Goal: Navigation & Orientation: Locate item on page

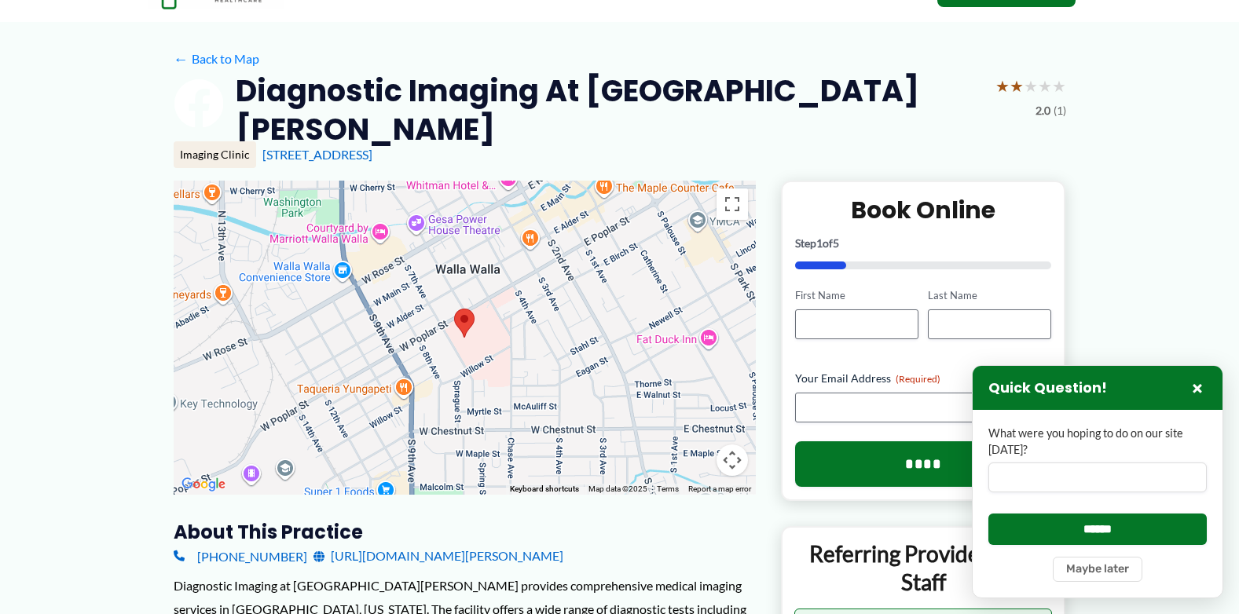
scroll to position [72, 0]
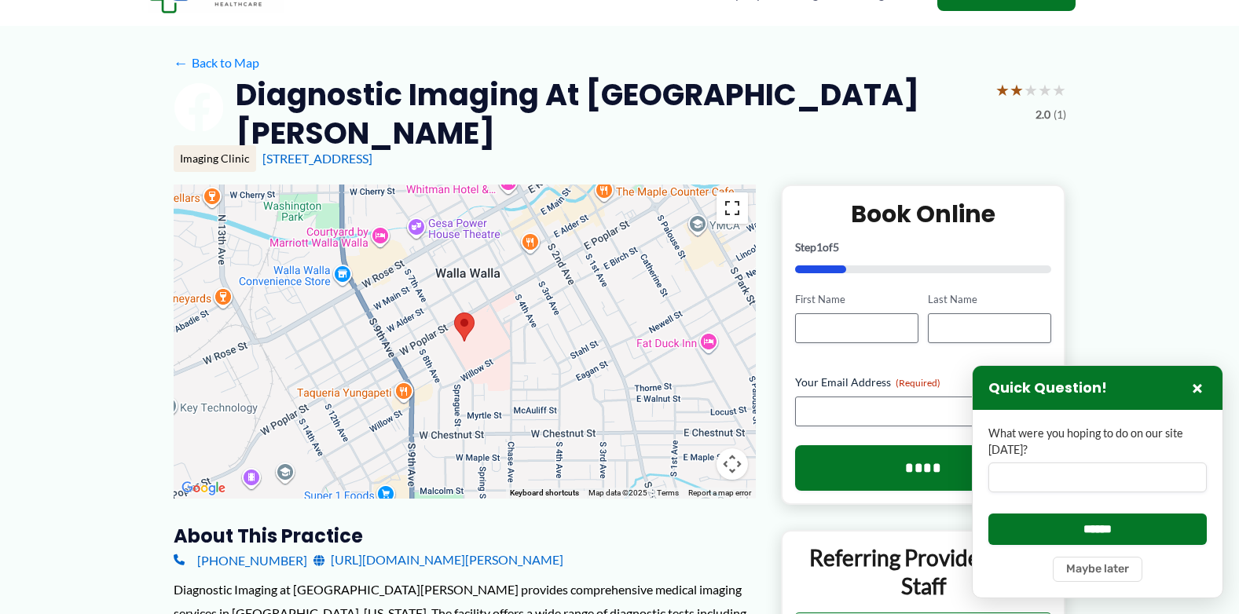
click at [727, 212] on button "Toggle fullscreen view" at bounding box center [731, 207] width 31 height 31
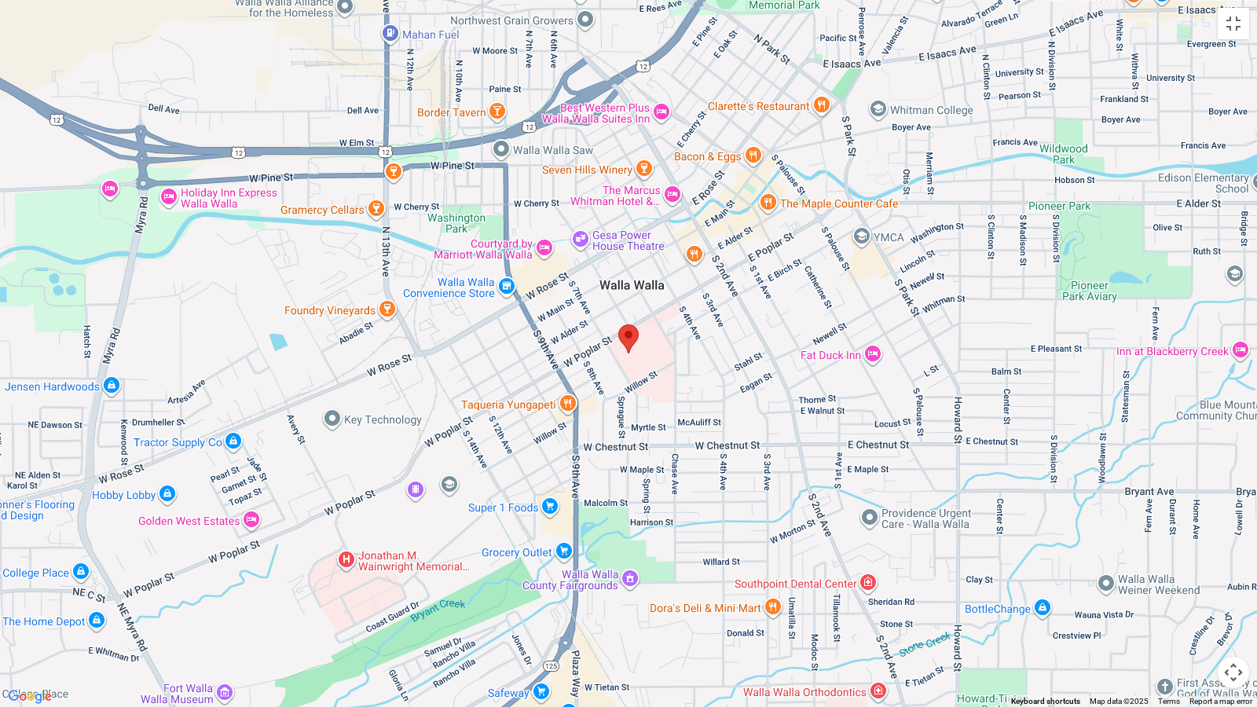
click at [1233, 614] on button "Map camera controls" at bounding box center [1233, 672] width 31 height 31
click at [1191, 591] on button "Zoom in" at bounding box center [1193, 593] width 31 height 31
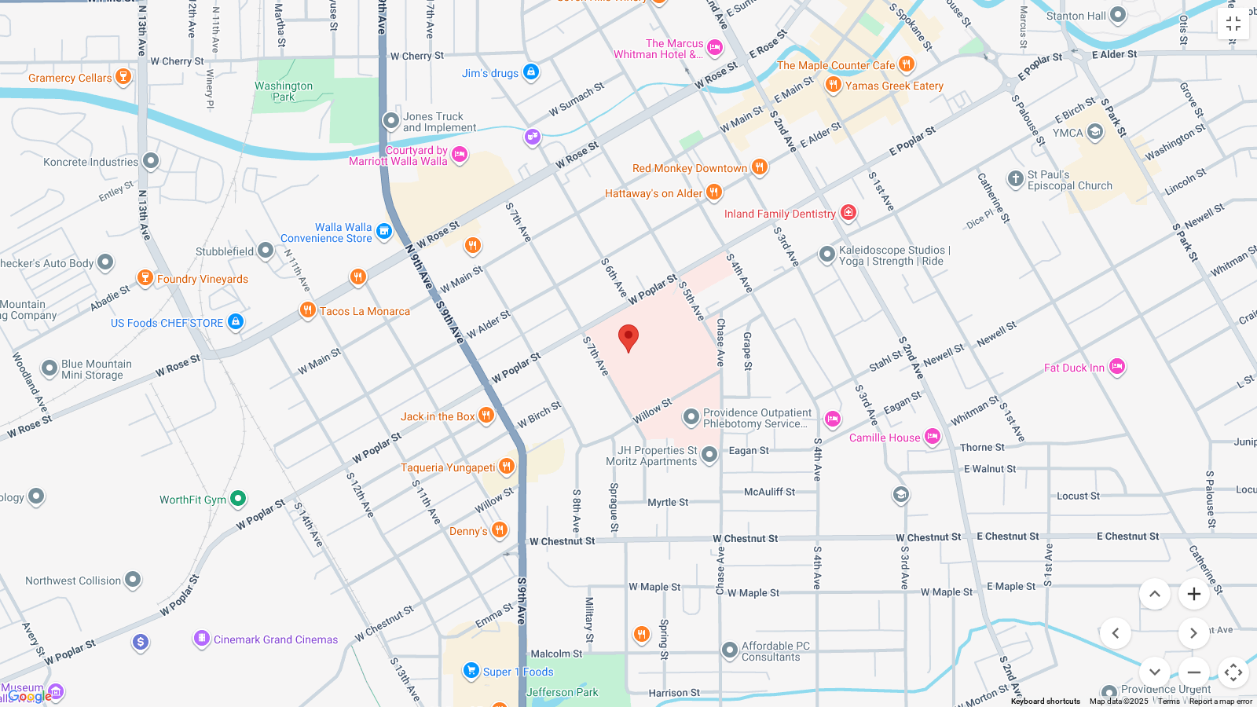
click at [1191, 591] on button "Zoom in" at bounding box center [1193, 593] width 31 height 31
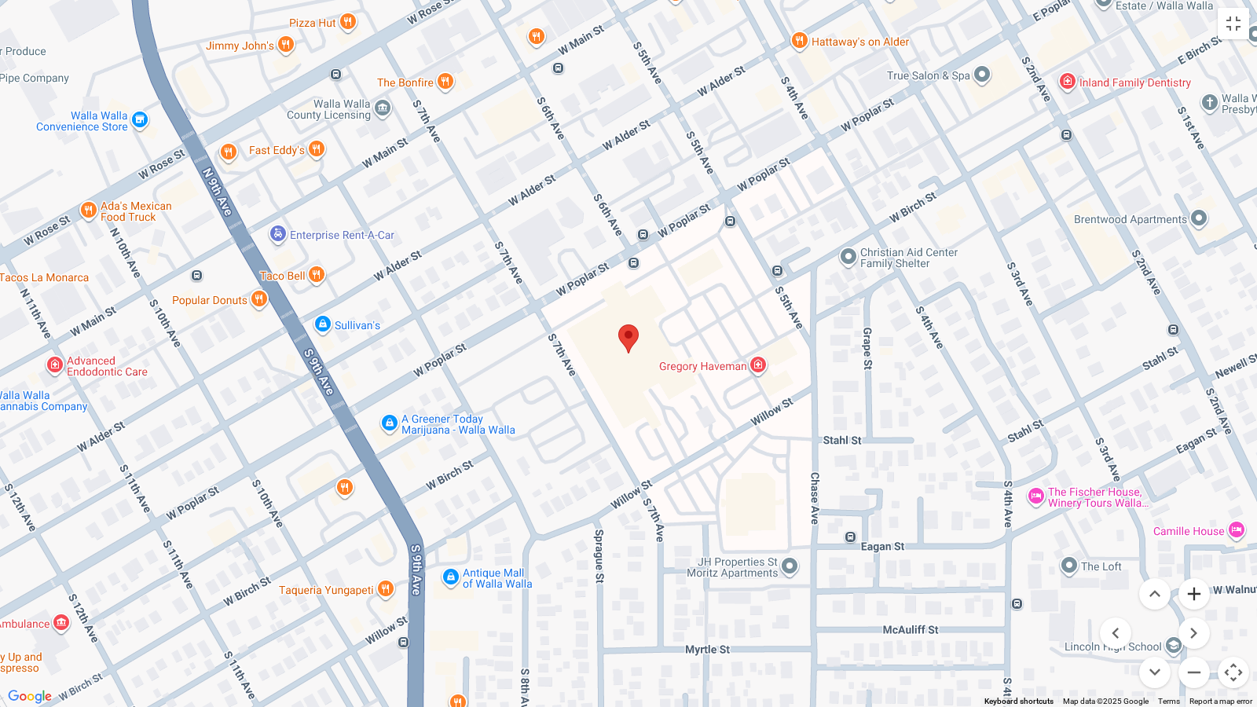
click at [1188, 592] on button "Zoom in" at bounding box center [1193, 593] width 31 height 31
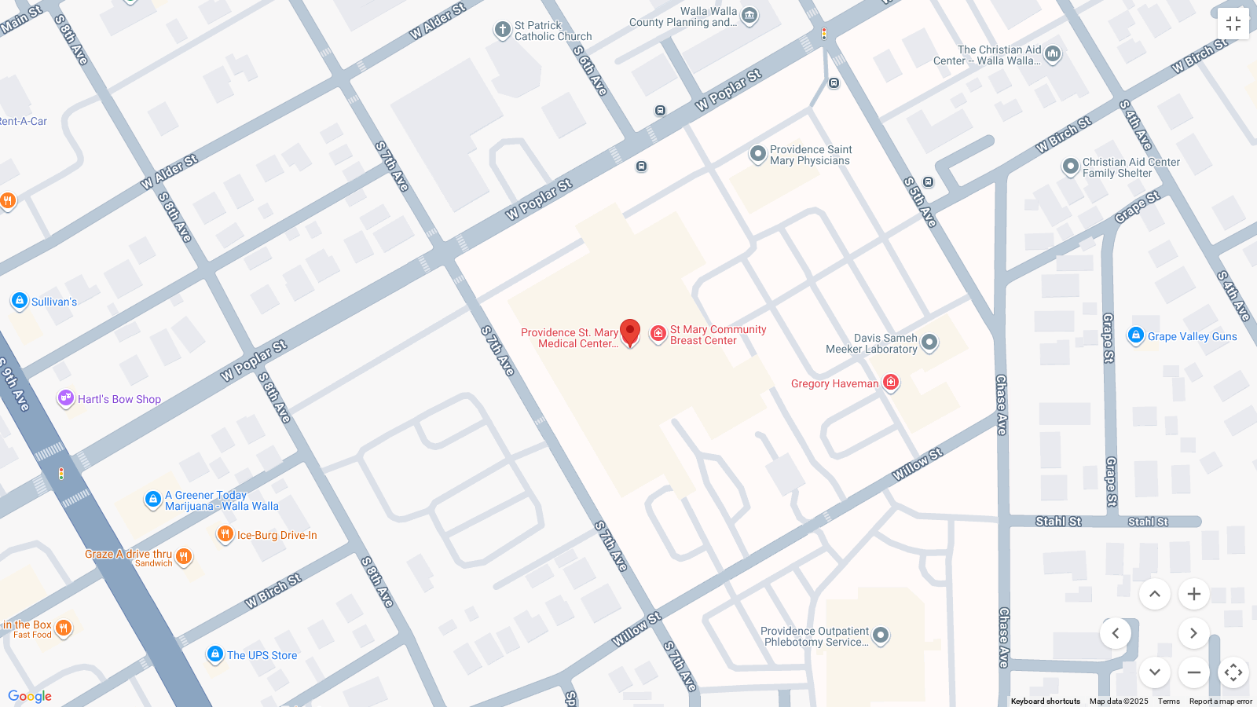
drag, startPoint x: 1053, startPoint y: 514, endPoint x: 1055, endPoint y: 504, distance: 9.6
click at [1055, 504] on div at bounding box center [628, 353] width 1257 height 707
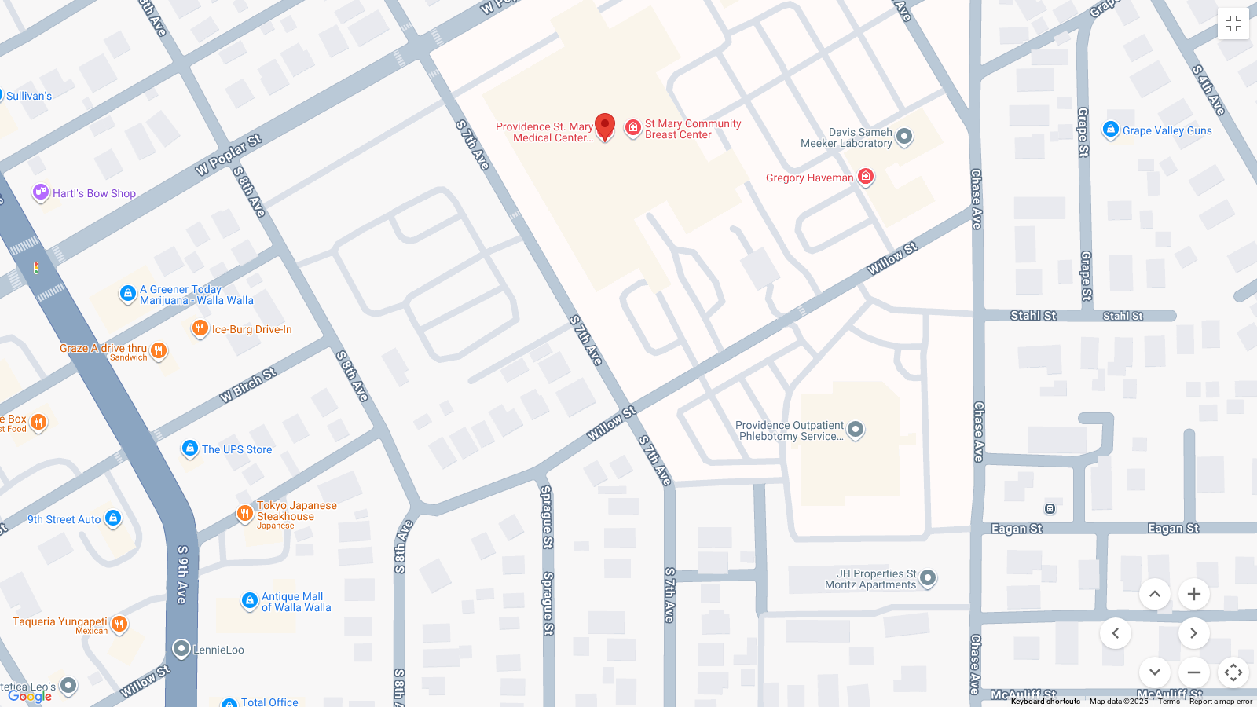
drag, startPoint x: 1079, startPoint y: 425, endPoint x: 1052, endPoint y: 225, distance: 201.3
click at [1052, 225] on div at bounding box center [628, 353] width 1257 height 707
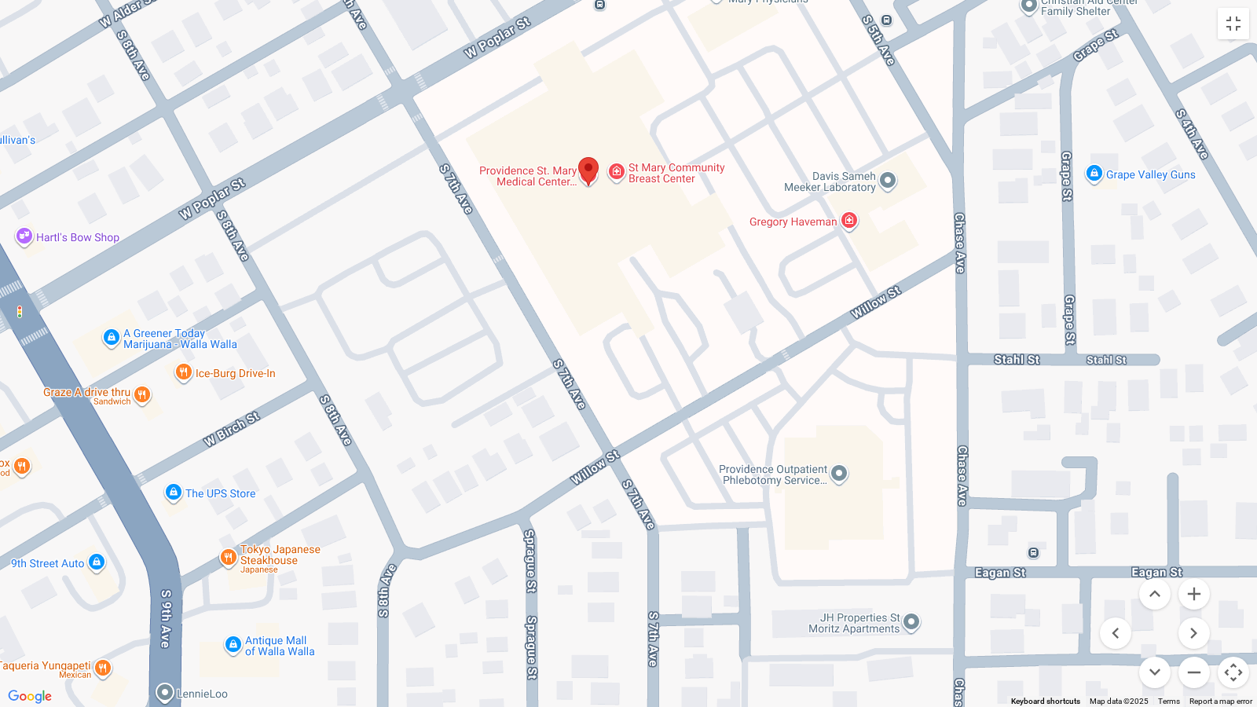
drag, startPoint x: 1030, startPoint y: 501, endPoint x: 1011, endPoint y: 540, distance: 43.6
click at [1011, 540] on div at bounding box center [628, 353] width 1257 height 707
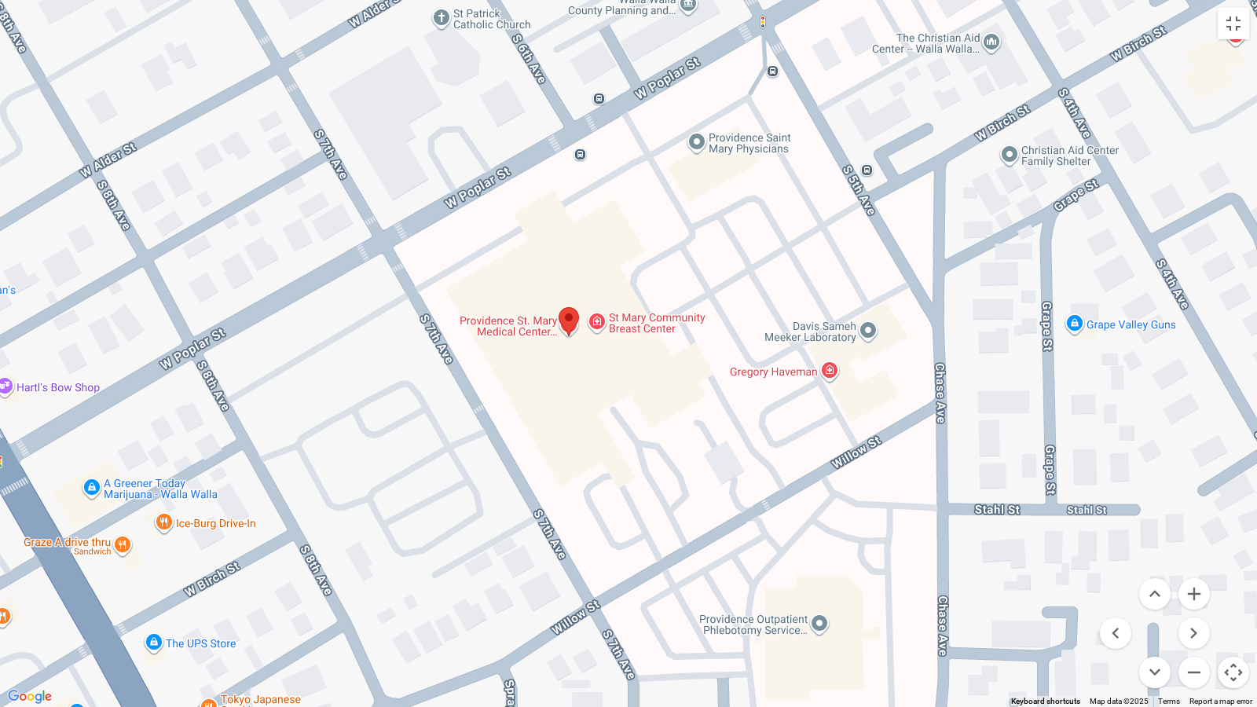
drag, startPoint x: 1005, startPoint y: 265, endPoint x: 987, endPoint y: 412, distance: 148.9
click at [987, 412] on div at bounding box center [628, 353] width 1257 height 707
click at [1191, 614] on button "Zoom out" at bounding box center [1193, 672] width 31 height 31
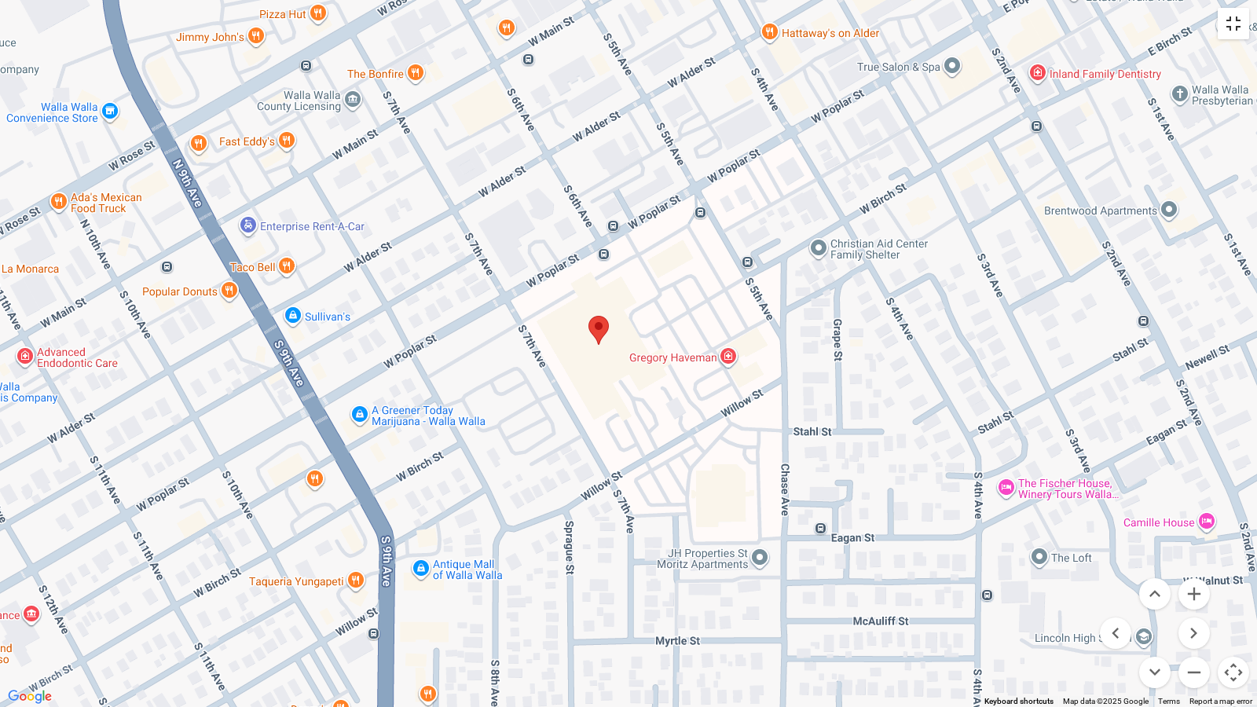
click at [1229, 19] on button "Toggle fullscreen view" at bounding box center [1233, 23] width 31 height 31
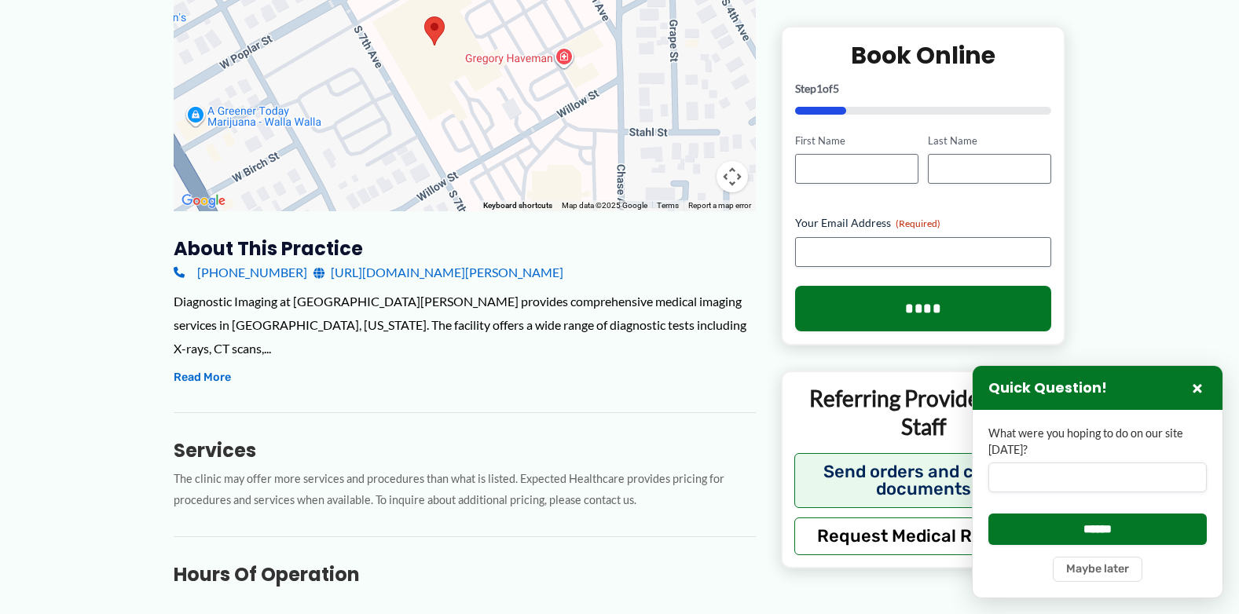
scroll to position [375, 0]
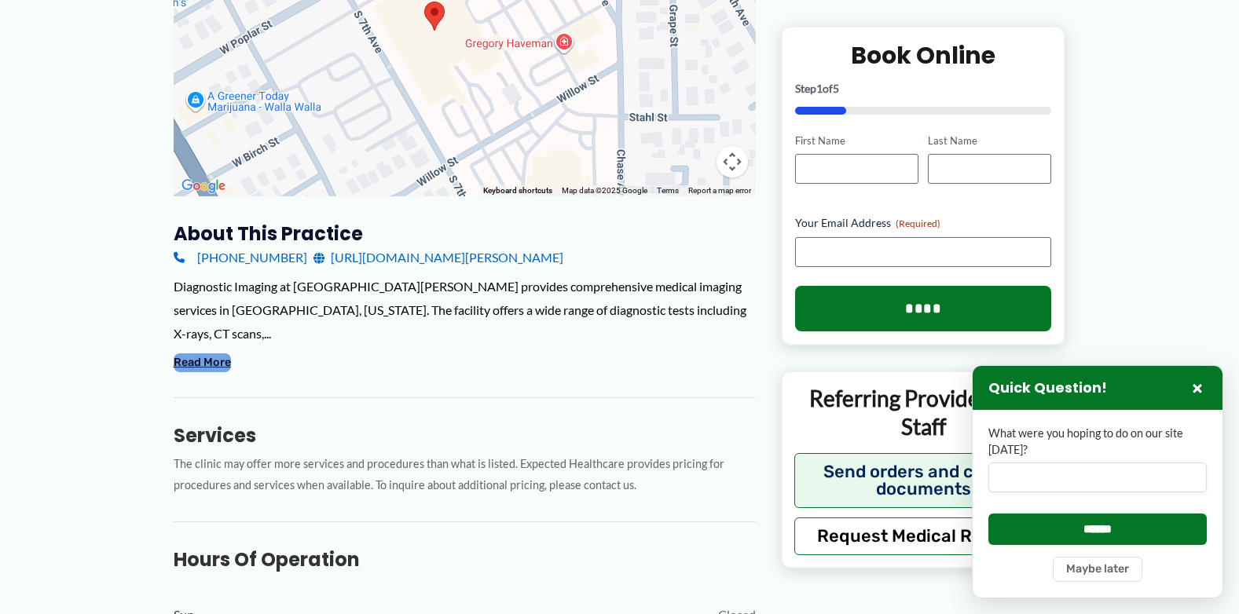
click at [214, 361] on button "Read More" at bounding box center [202, 362] width 57 height 19
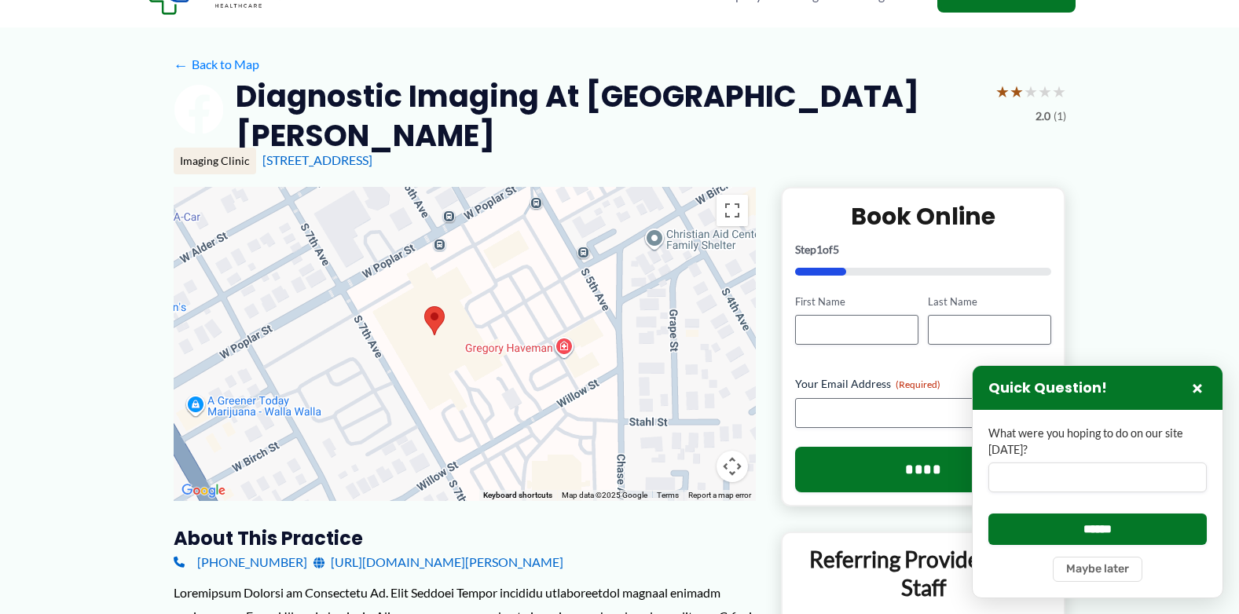
scroll to position [0, 0]
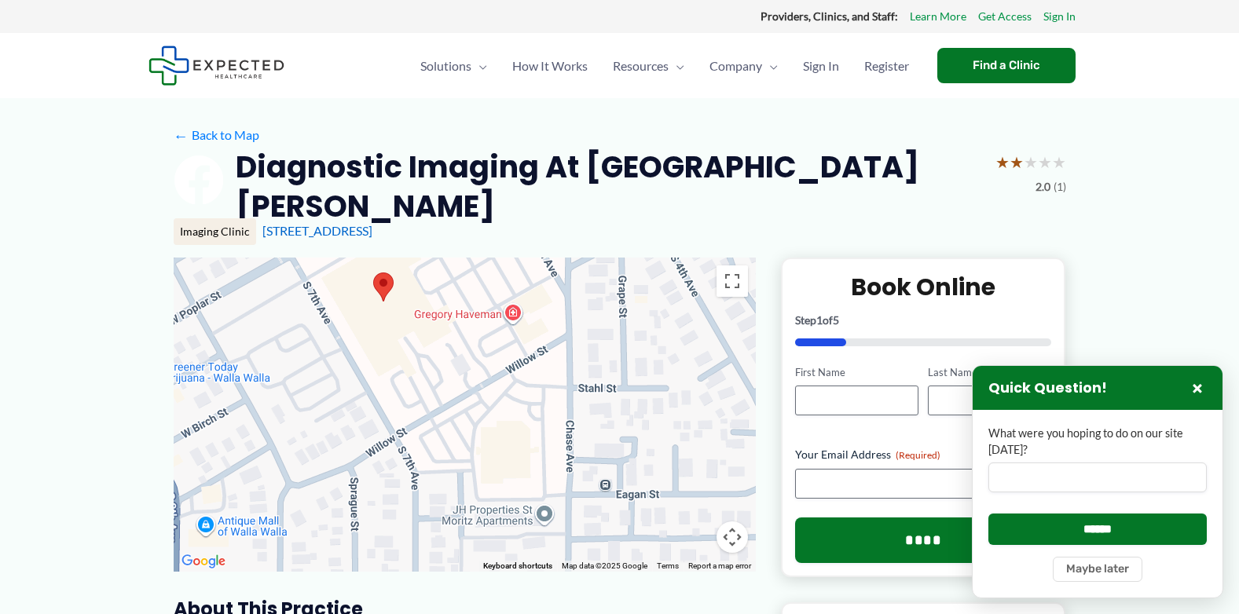
drag, startPoint x: 468, startPoint y: 431, endPoint x: 417, endPoint y: 321, distance: 121.3
click at [417, 321] on div at bounding box center [465, 415] width 582 height 314
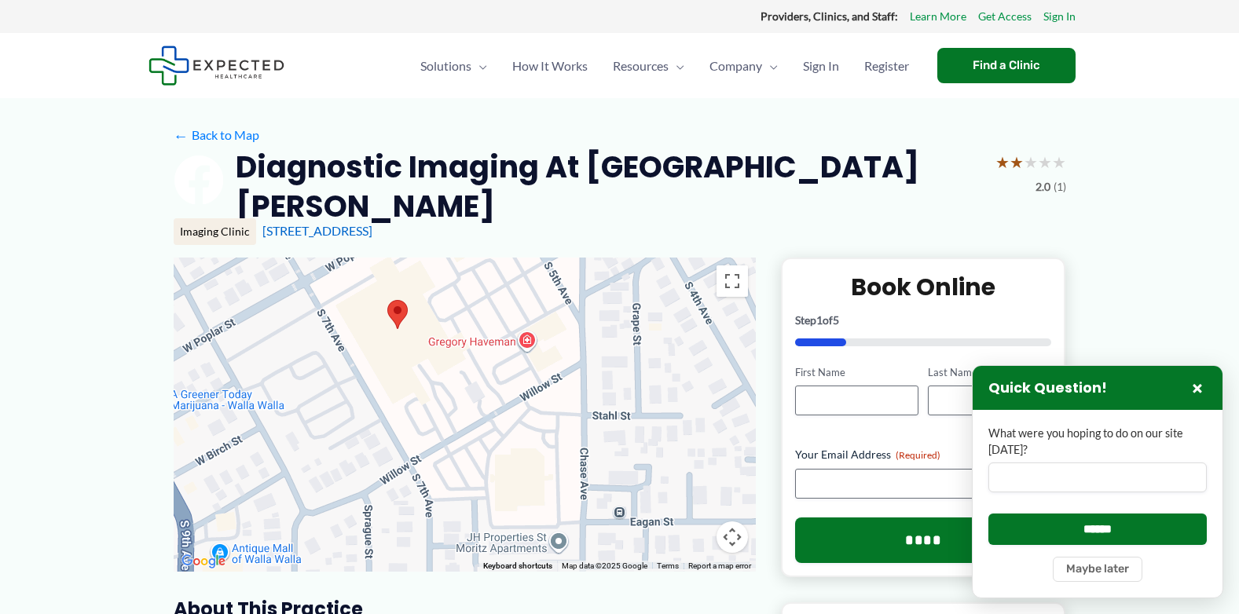
drag, startPoint x: 502, startPoint y: 460, endPoint x: 517, endPoint y: 489, distance: 32.7
click at [517, 489] on div at bounding box center [465, 415] width 582 height 314
